Goal: Find specific page/section: Find specific page/section

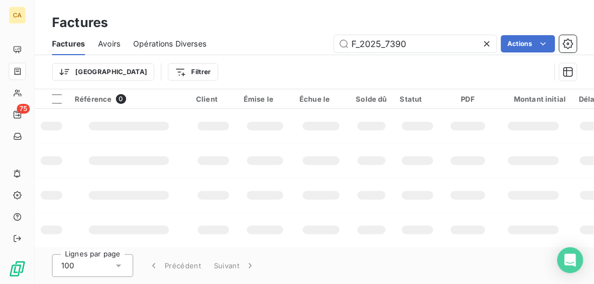
drag, startPoint x: 428, startPoint y: 38, endPoint x: 53, endPoint y: 27, distance: 375.5
click at [79, 29] on div "Factures Factures Avoirs Opérations Diverses F_2025_7390 Actions Trier Filtrer" at bounding box center [314, 44] width 559 height 89
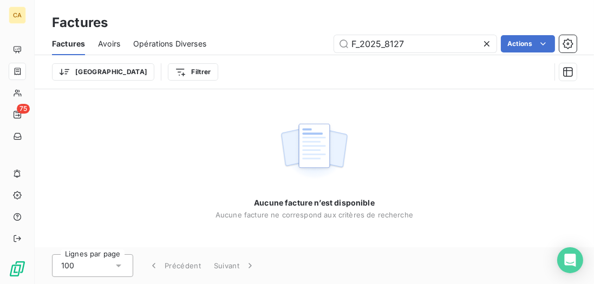
type input "F_2025_8127"
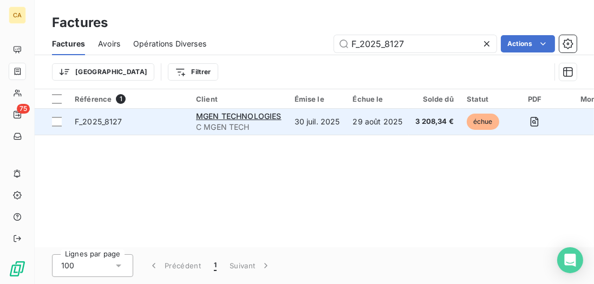
click at [176, 123] on span "F_2025_8127" at bounding box center [129, 121] width 108 height 11
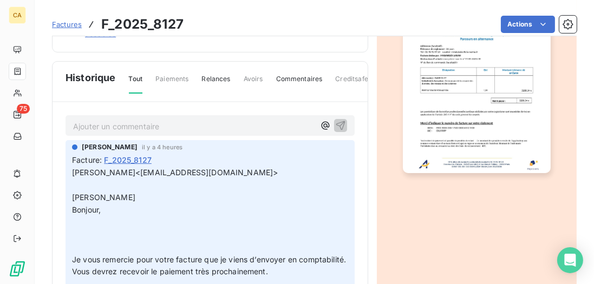
click at [197, 127] on p "Ajouter un commentaire ﻿" at bounding box center [194, 127] width 242 height 14
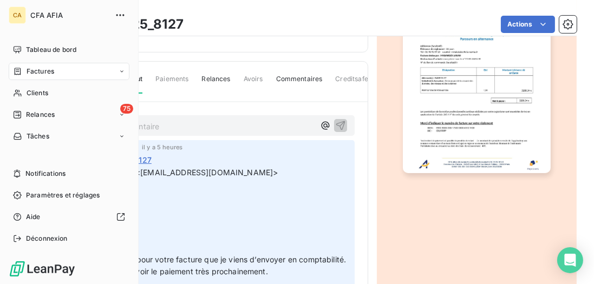
click at [45, 69] on span "Factures" at bounding box center [41, 72] width 28 height 10
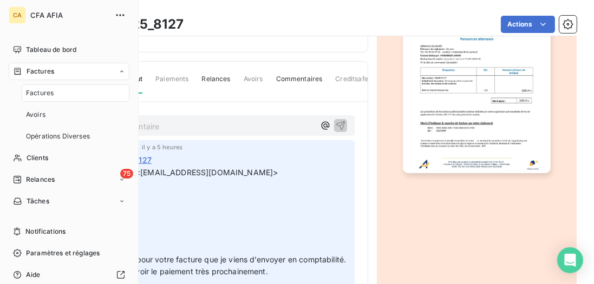
click at [37, 102] on nav "Factures Avoirs Opérations Diverses" at bounding box center [76, 114] width 108 height 61
click at [54, 97] on div "Factures" at bounding box center [76, 92] width 108 height 17
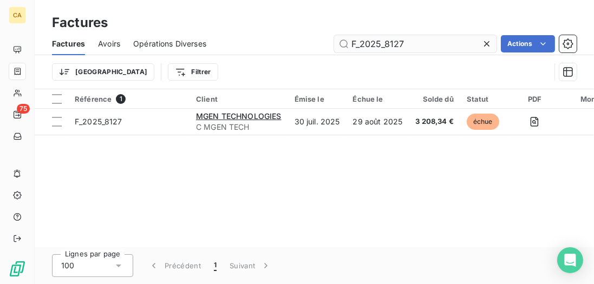
drag, startPoint x: 411, startPoint y: 44, endPoint x: 385, endPoint y: 40, distance: 26.3
click at [385, 40] on input "F_2025_8127" at bounding box center [415, 43] width 162 height 17
type input "F_2025_10188"
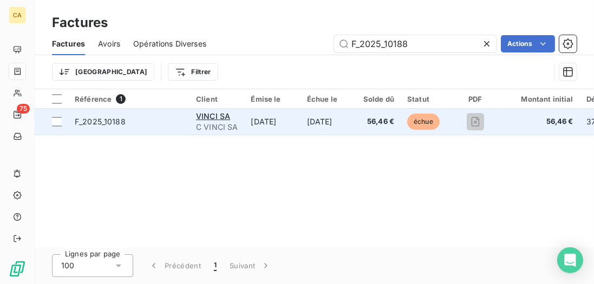
click at [166, 128] on td "F_2025_10188" at bounding box center [128, 122] width 121 height 26
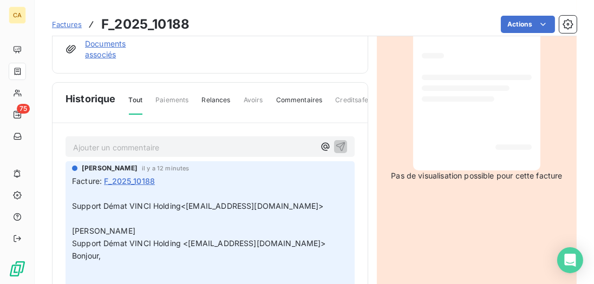
scroll to position [155, 0]
